Goal: Task Accomplishment & Management: Use online tool/utility

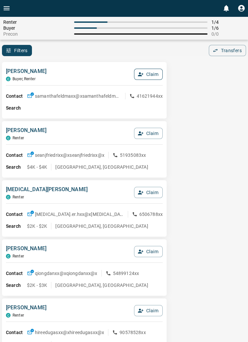
click at [150, 78] on button "Claim" at bounding box center [148, 74] width 29 height 11
click at [147, 73] on button "Confirm Claim" at bounding box center [139, 74] width 47 height 11
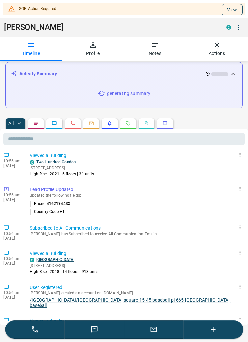
click at [233, 9] on button "View" at bounding box center [232, 9] width 21 height 11
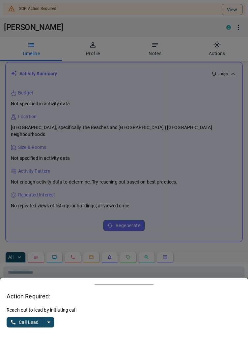
click at [53, 327] on button "split button" at bounding box center [48, 322] width 11 height 11
click at [39, 314] on li "Log Manual Call" at bounding box center [31, 309] width 40 height 10
click at [20, 327] on button "Log Manual Call" at bounding box center [29, 322] width 44 height 11
click at [9, 327] on button "Yes" at bounding box center [13, 322] width 13 height 10
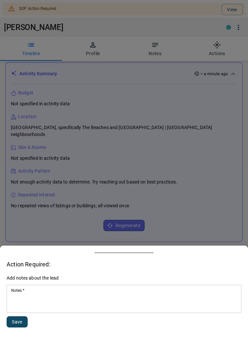
click at [51, 310] on textarea "Notes   *" at bounding box center [124, 299] width 226 height 22
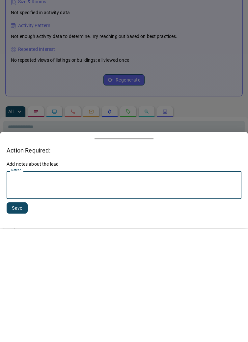
scroll to position [129, 0]
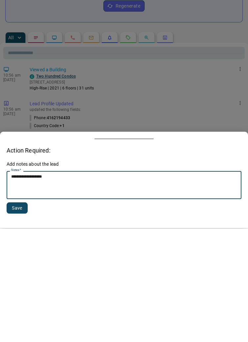
type textarea "**********"
click at [14, 322] on button "Save" at bounding box center [17, 321] width 21 height 11
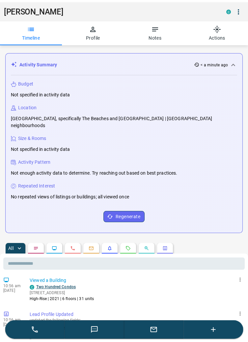
scroll to position [0, 0]
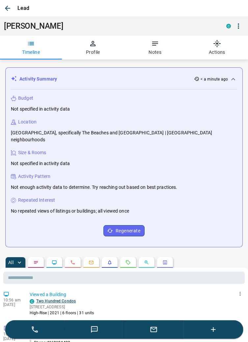
click at [9, 10] on icon "button" at bounding box center [8, 8] width 8 height 8
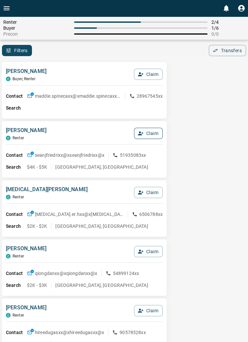
click at [152, 132] on button "Claim" at bounding box center [148, 133] width 29 height 11
click at [142, 136] on button "Confirm Claim" at bounding box center [139, 133] width 47 height 11
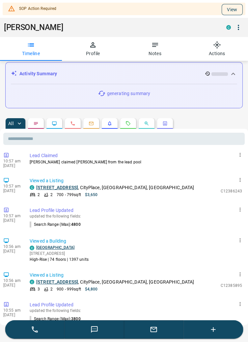
click at [238, 8] on button "View" at bounding box center [232, 9] width 21 height 11
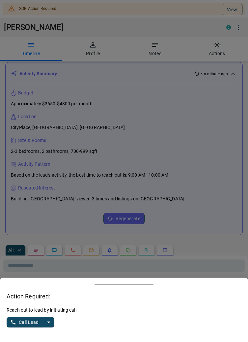
click at [53, 327] on button "split button" at bounding box center [48, 322] width 11 height 11
click at [33, 314] on li "Log Manual Call" at bounding box center [31, 309] width 40 height 10
click at [14, 327] on button "Log Manual Call" at bounding box center [29, 322] width 44 height 11
click at [11, 327] on button "Yes" at bounding box center [13, 322] width 13 height 10
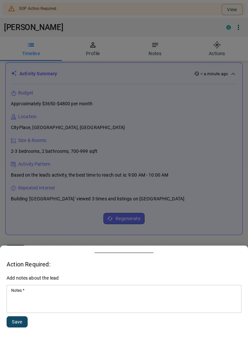
click at [44, 310] on textarea "Notes   *" at bounding box center [124, 299] width 226 height 22
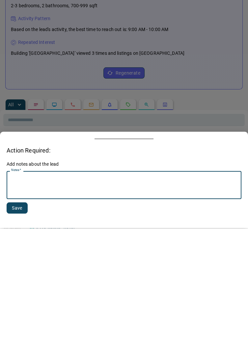
scroll to position [126, 0]
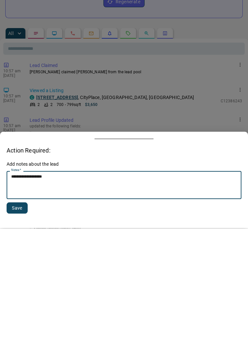
type textarea "**********"
click at [16, 322] on button "Save" at bounding box center [17, 321] width 21 height 11
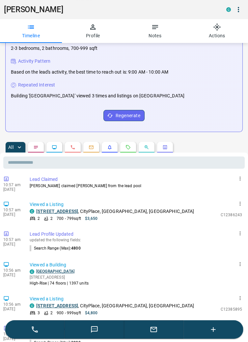
scroll to position [0, 0]
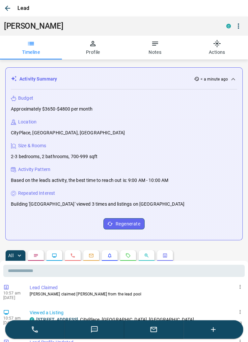
click at [11, 3] on div "Lead" at bounding box center [124, 8] width 248 height 16
click at [12, 3] on div "Lead" at bounding box center [124, 8] width 248 height 16
click at [9, 11] on icon "button" at bounding box center [8, 8] width 8 height 8
